Goal: Task Accomplishment & Management: Manage account settings

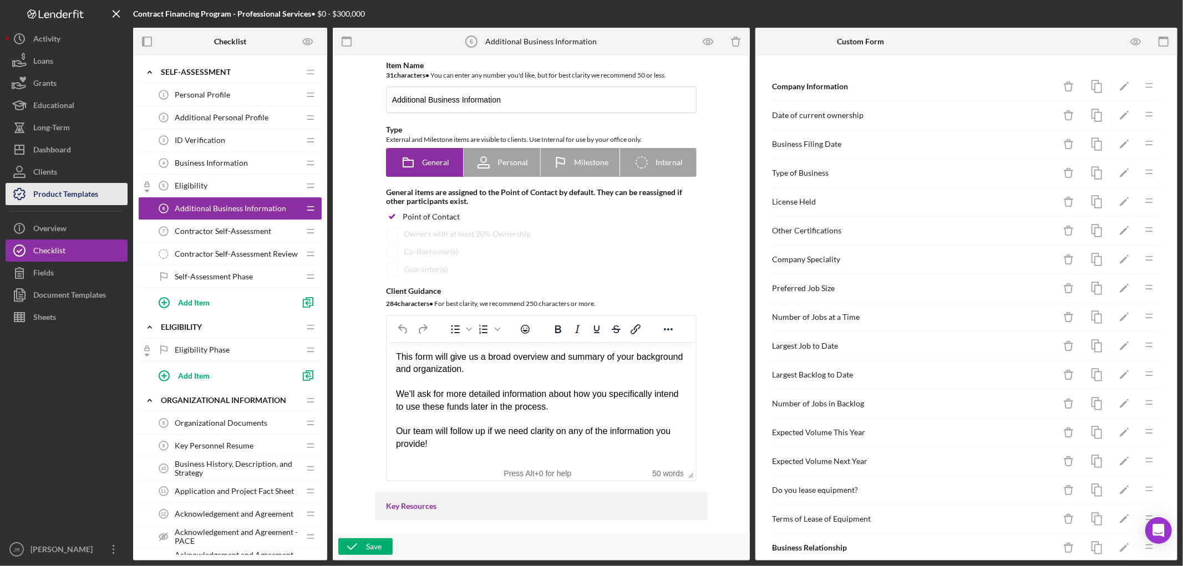
click at [62, 189] on div "Product Templates" at bounding box center [65, 195] width 65 height 25
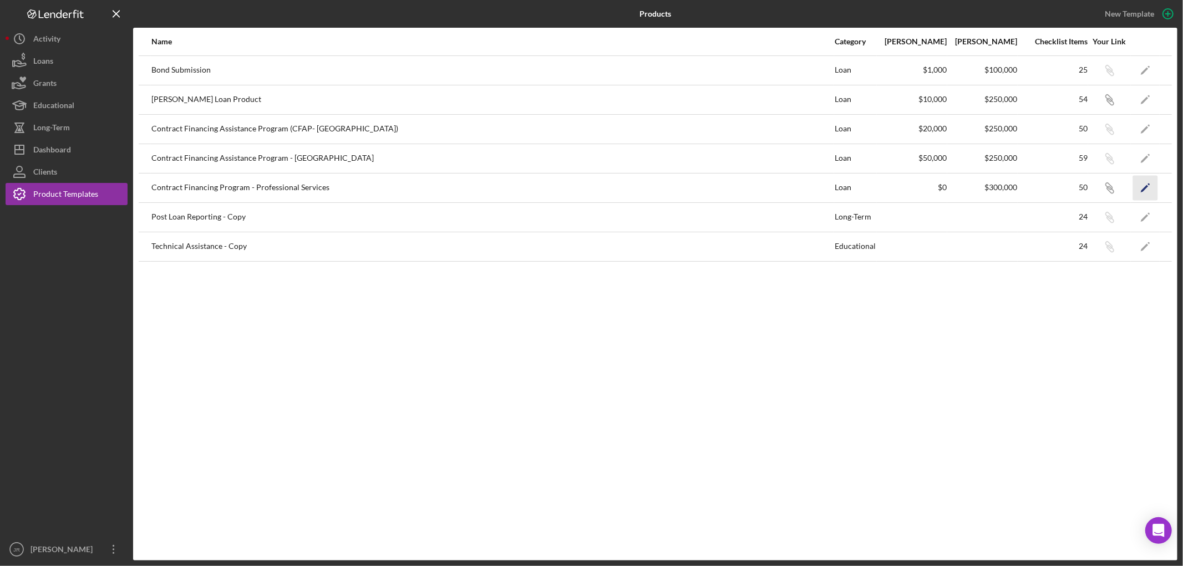
click at [1144, 187] on icon "Icon/Edit" at bounding box center [1145, 187] width 25 height 25
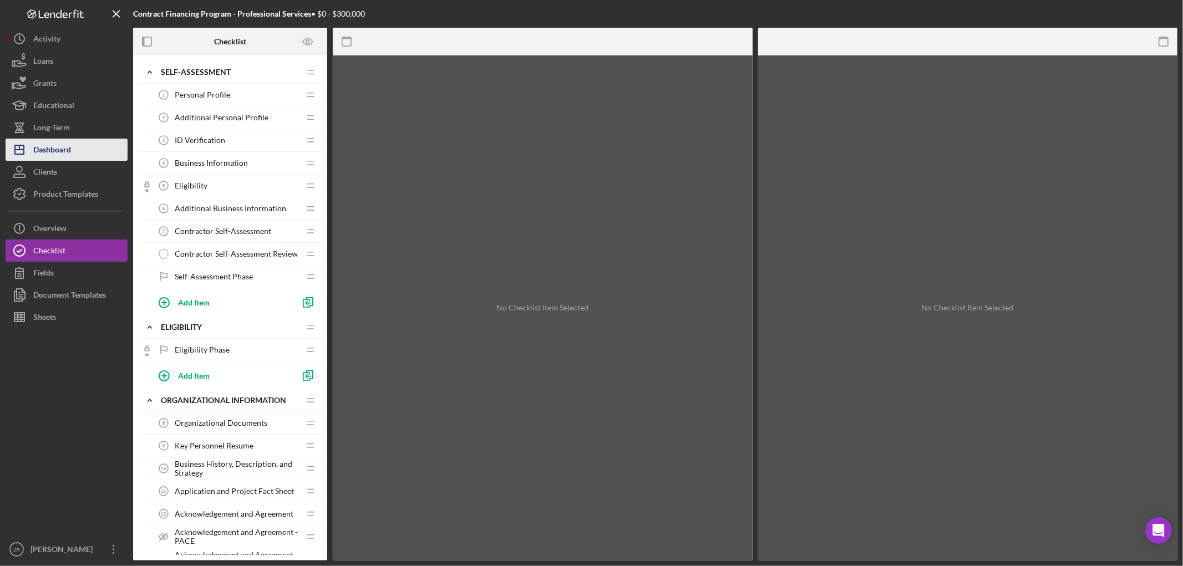
click at [68, 151] on div "Dashboard" at bounding box center [52, 151] width 38 height 25
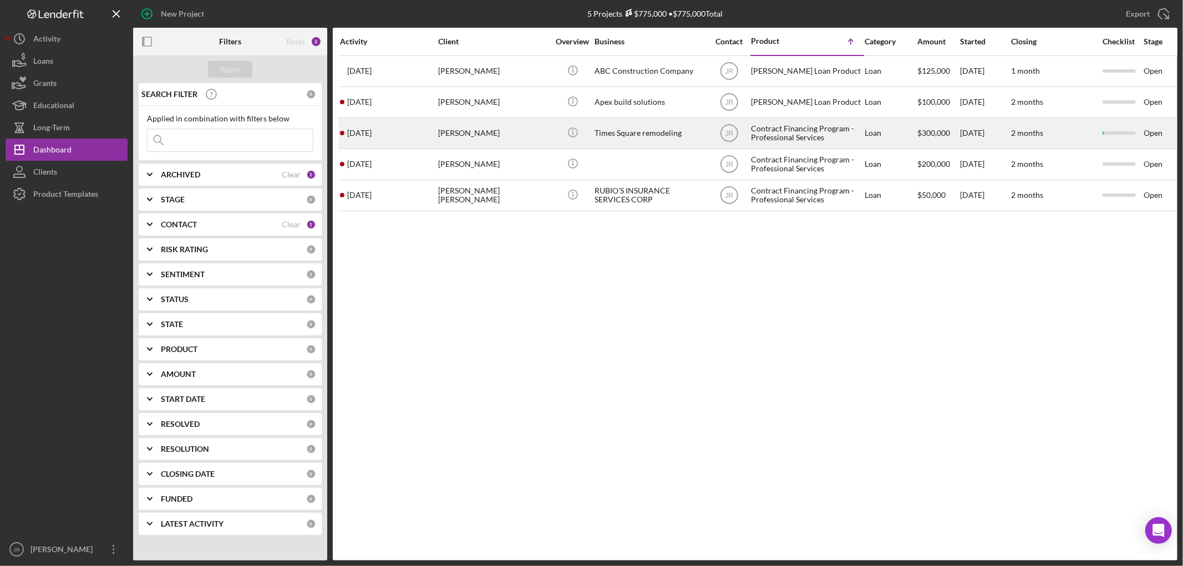
click at [450, 134] on div "[PERSON_NAME]" at bounding box center [493, 133] width 111 height 29
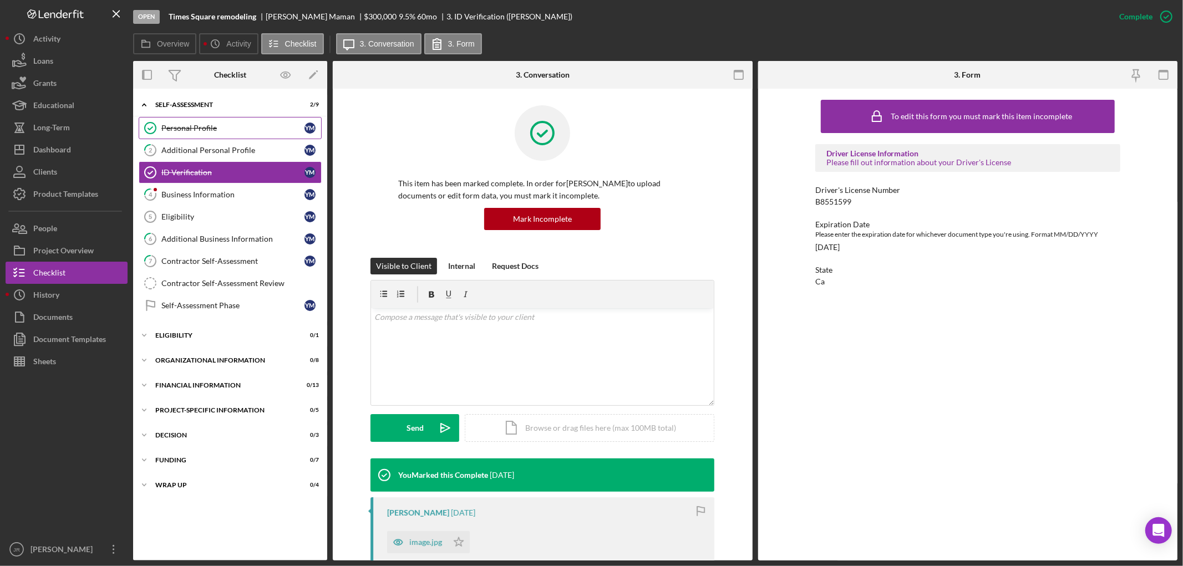
click at [198, 126] on div "Personal Profile" at bounding box center [232, 128] width 143 height 9
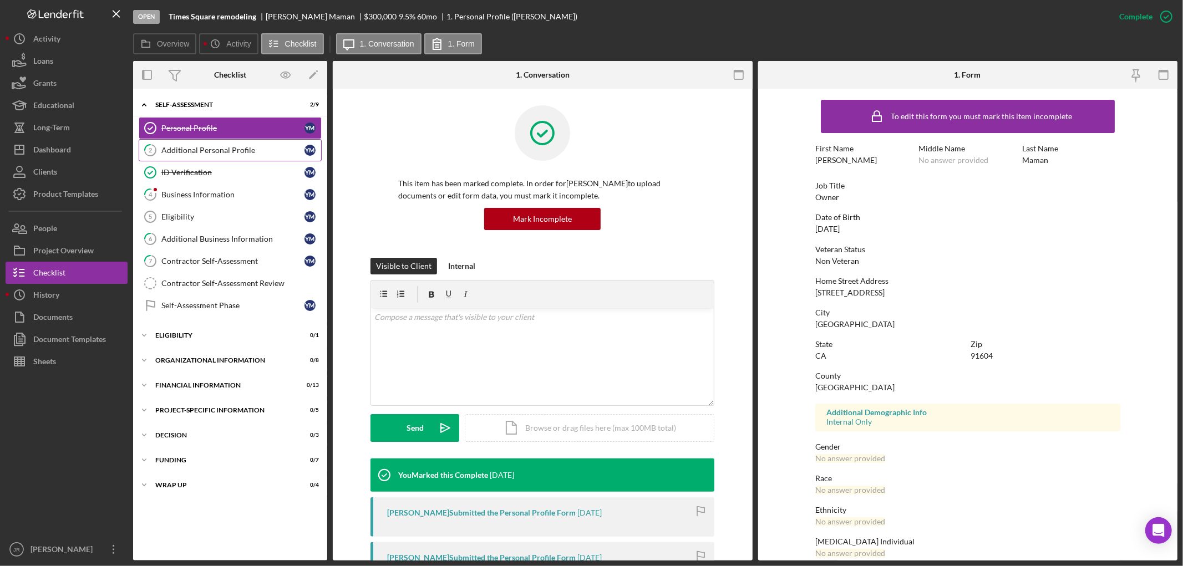
click at [200, 150] on div "Additional Personal Profile" at bounding box center [232, 150] width 143 height 9
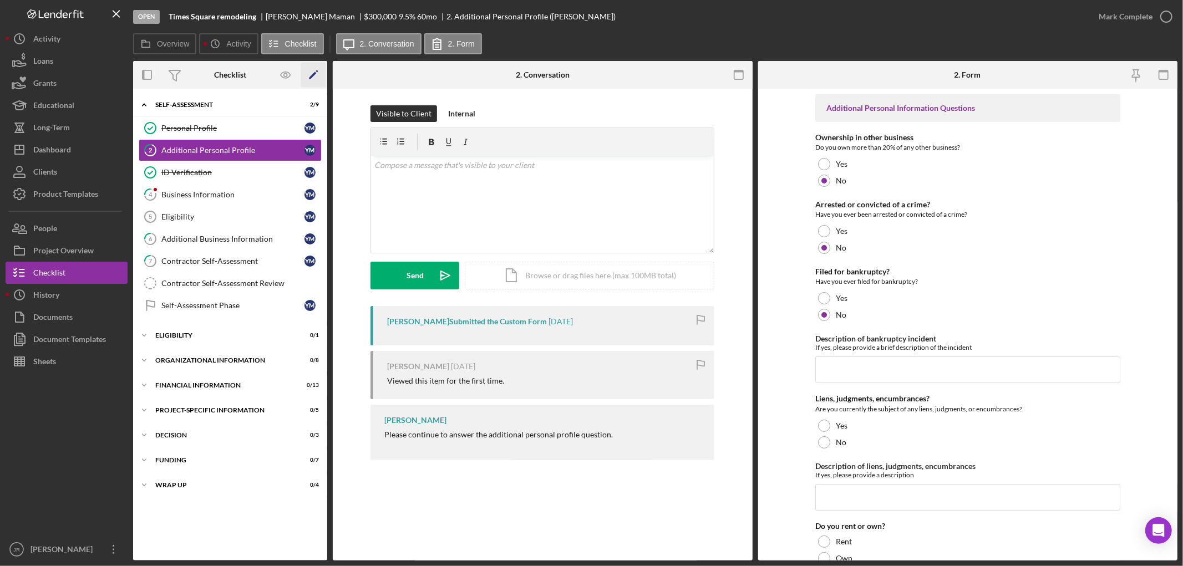
click at [314, 75] on icon "Icon/Edit" at bounding box center [313, 75] width 25 height 25
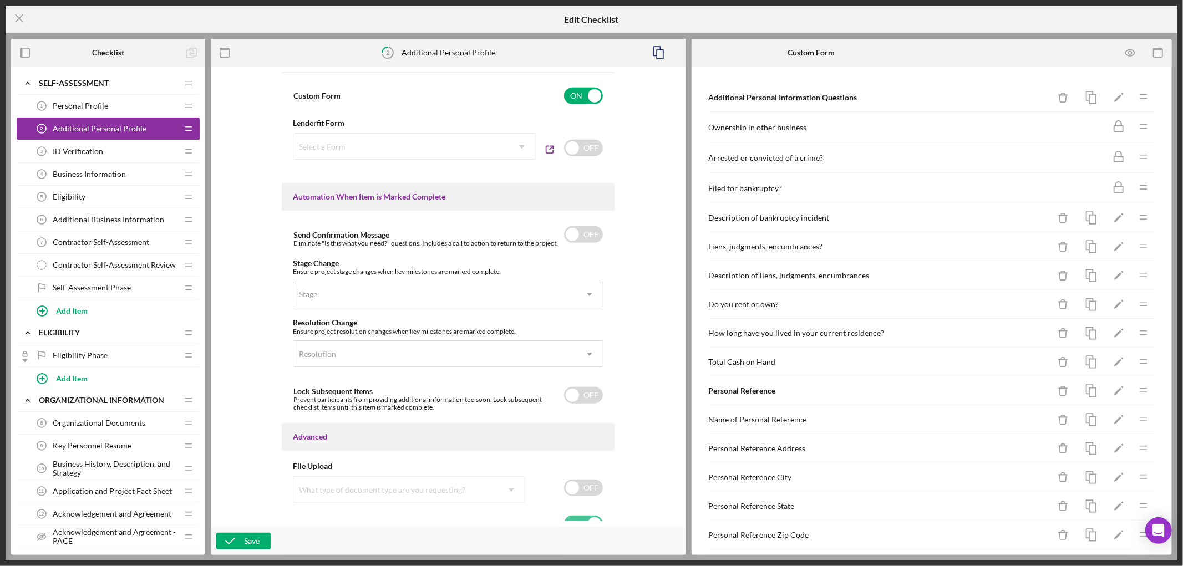
scroll to position [597, 0]
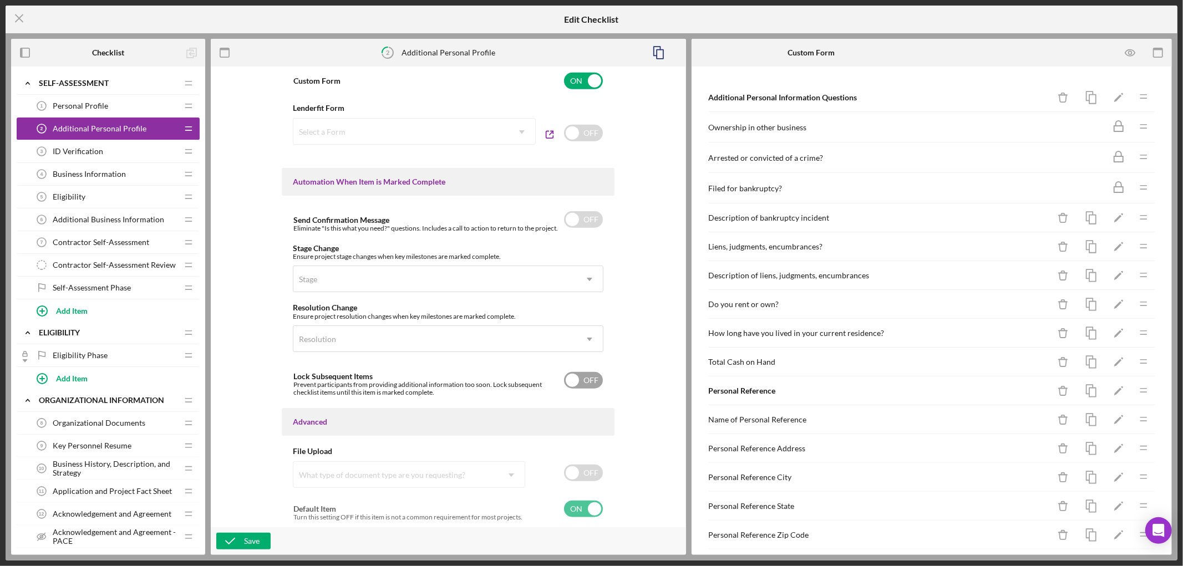
click at [564, 378] on input "checkbox" at bounding box center [583, 380] width 39 height 17
checkbox input "true"
click at [13, 10] on icon "Icon/Menu Close" at bounding box center [20, 18] width 28 height 28
